Goal: Entertainment & Leisure: Consume media (video, audio)

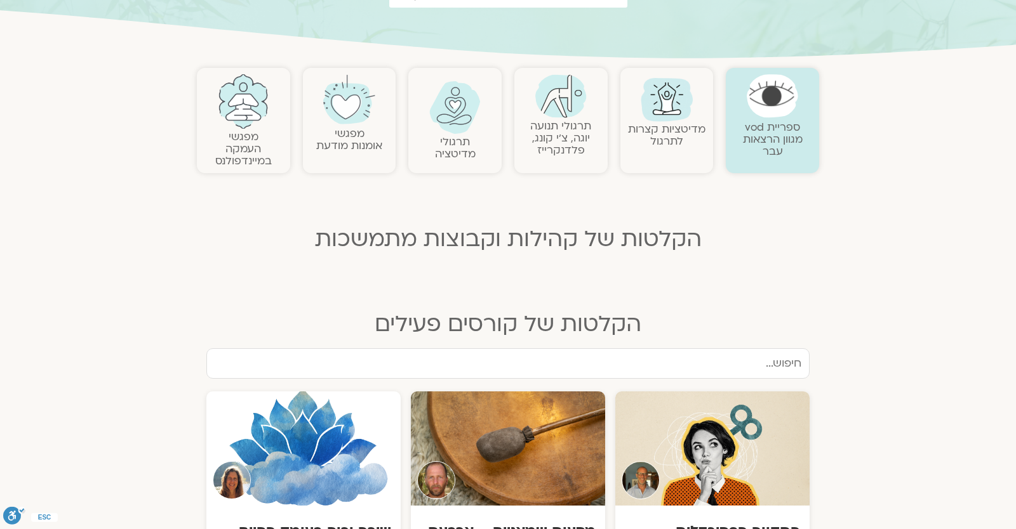
scroll to position [222, 0]
click at [455, 111] on img at bounding box center [454, 107] width 51 height 53
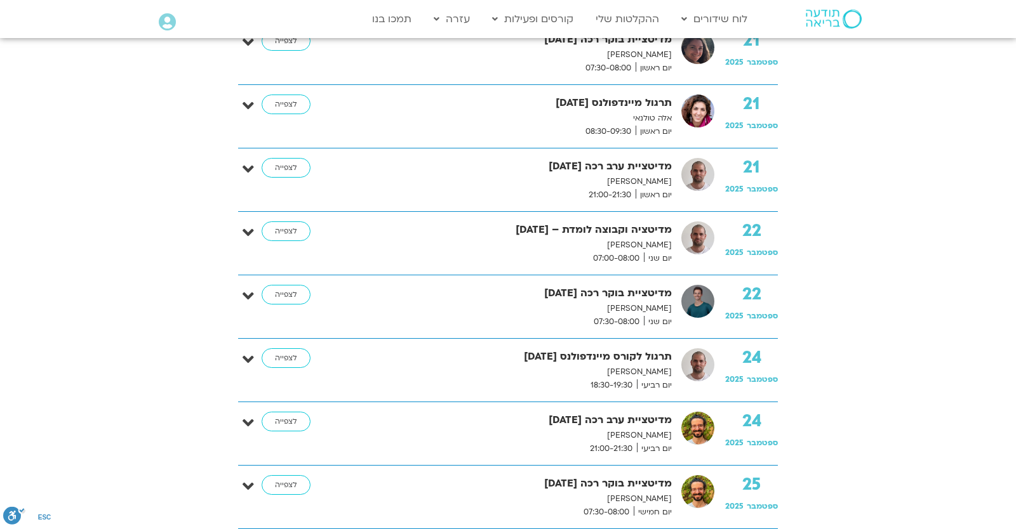
scroll to position [2889, 0]
click at [263, 227] on link "לצפייה" at bounding box center [286, 232] width 49 height 20
